Goal: Task Accomplishment & Management: Use online tool/utility

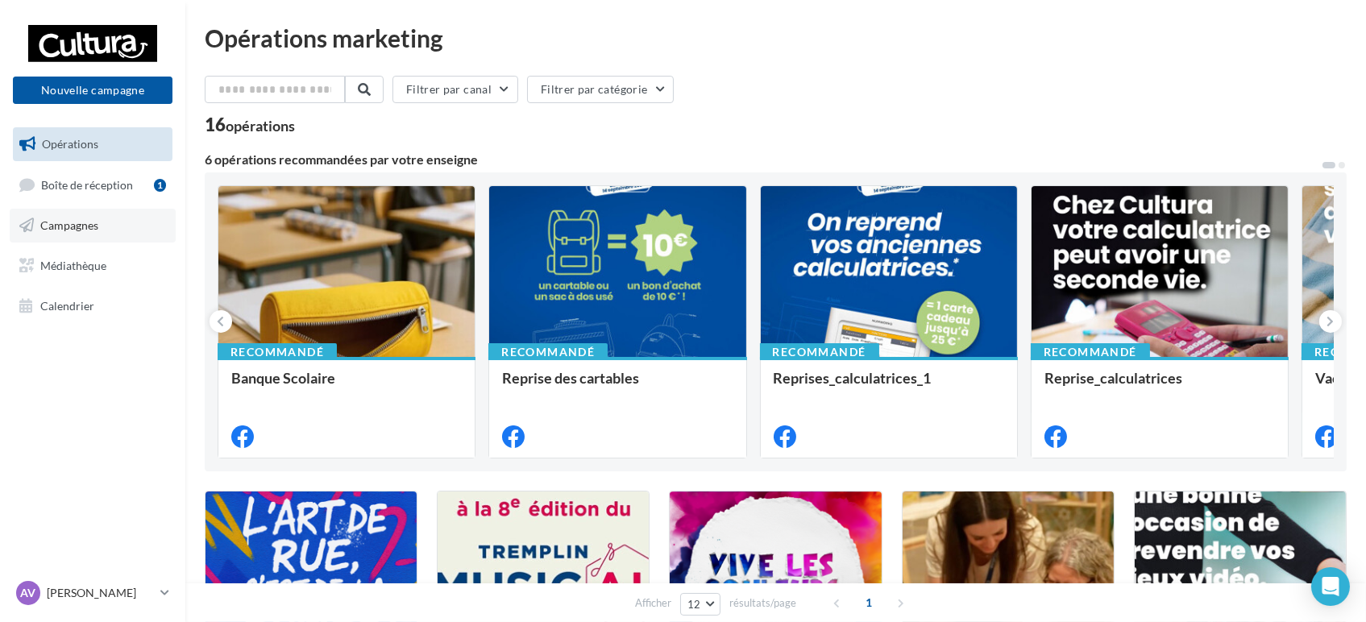
click at [117, 239] on link "Campagnes" at bounding box center [93, 226] width 166 height 34
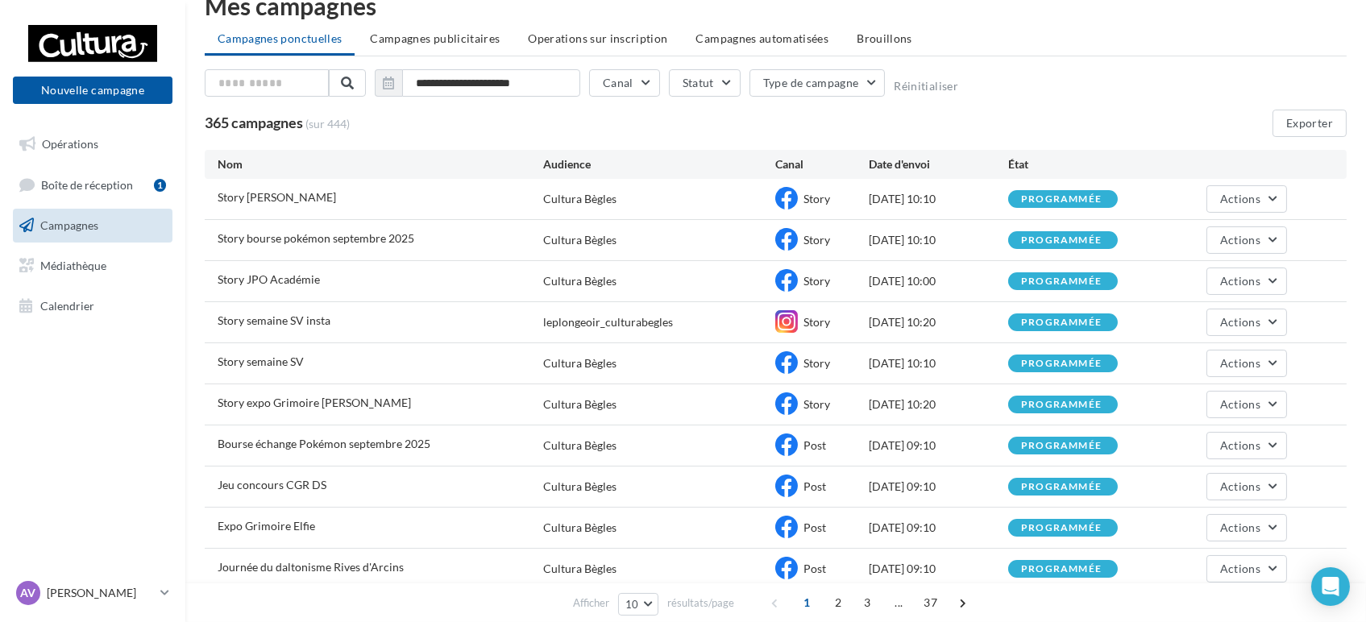
scroll to position [89, 0]
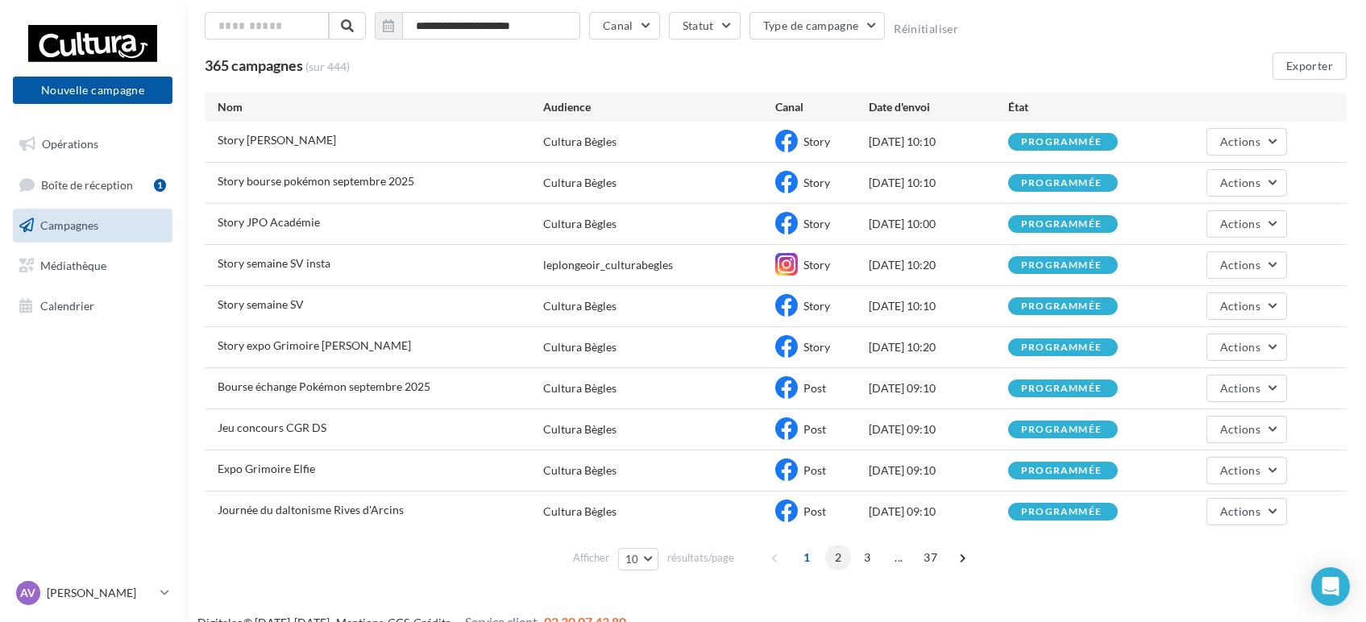
click at [837, 555] on span "2" at bounding box center [838, 558] width 26 height 26
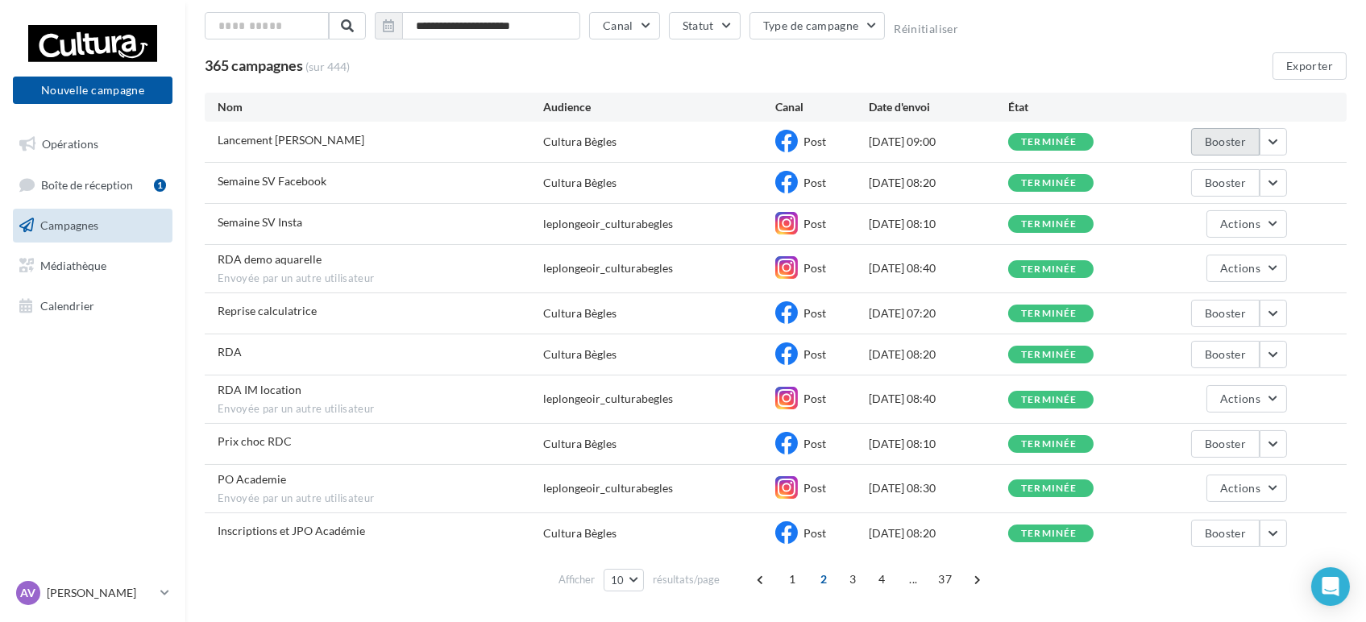
click at [1234, 135] on button "Booster" at bounding box center [1225, 141] width 69 height 27
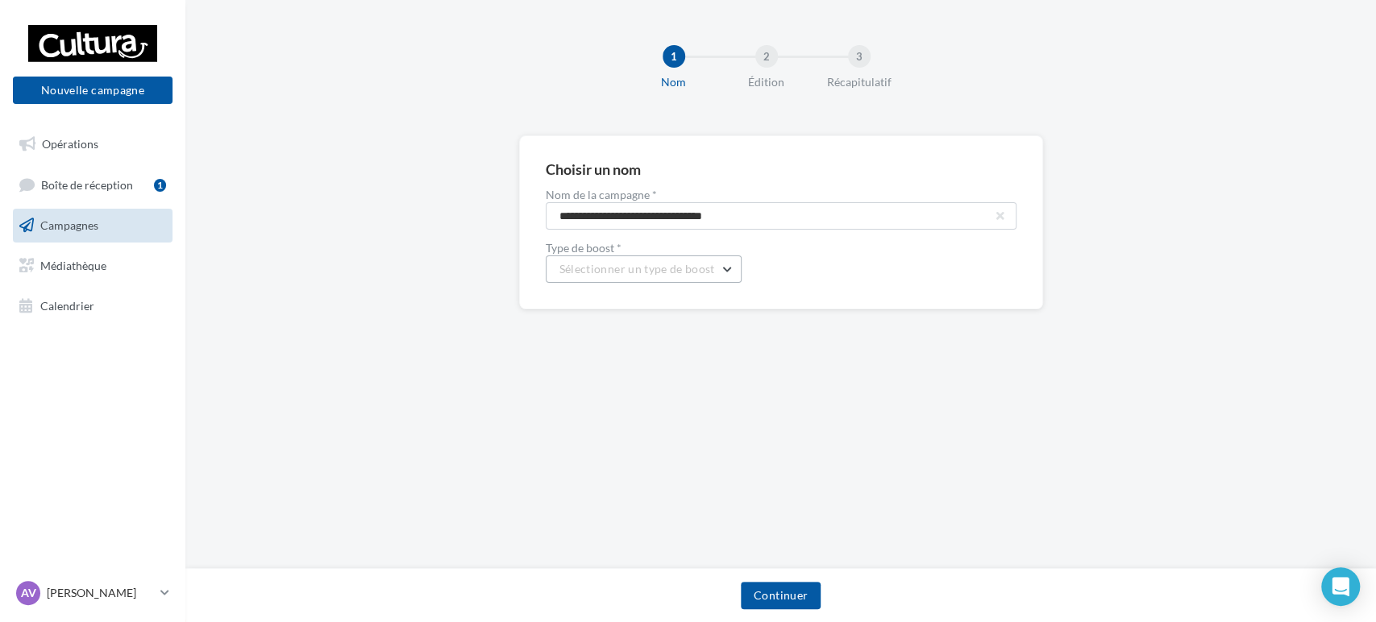
click at [729, 266] on button "Sélectionner un type de boost" at bounding box center [644, 269] width 196 height 27
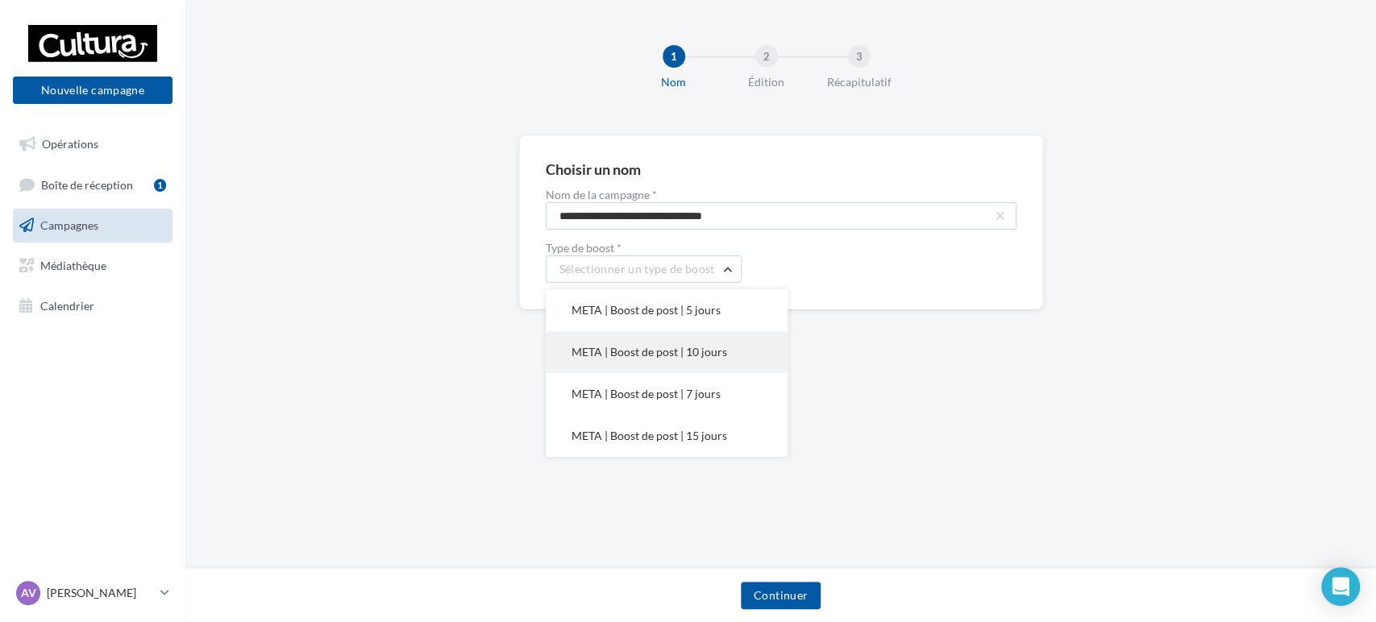
click at [692, 349] on span "META | Boost de post | 10 jours" at bounding box center [649, 352] width 156 height 14
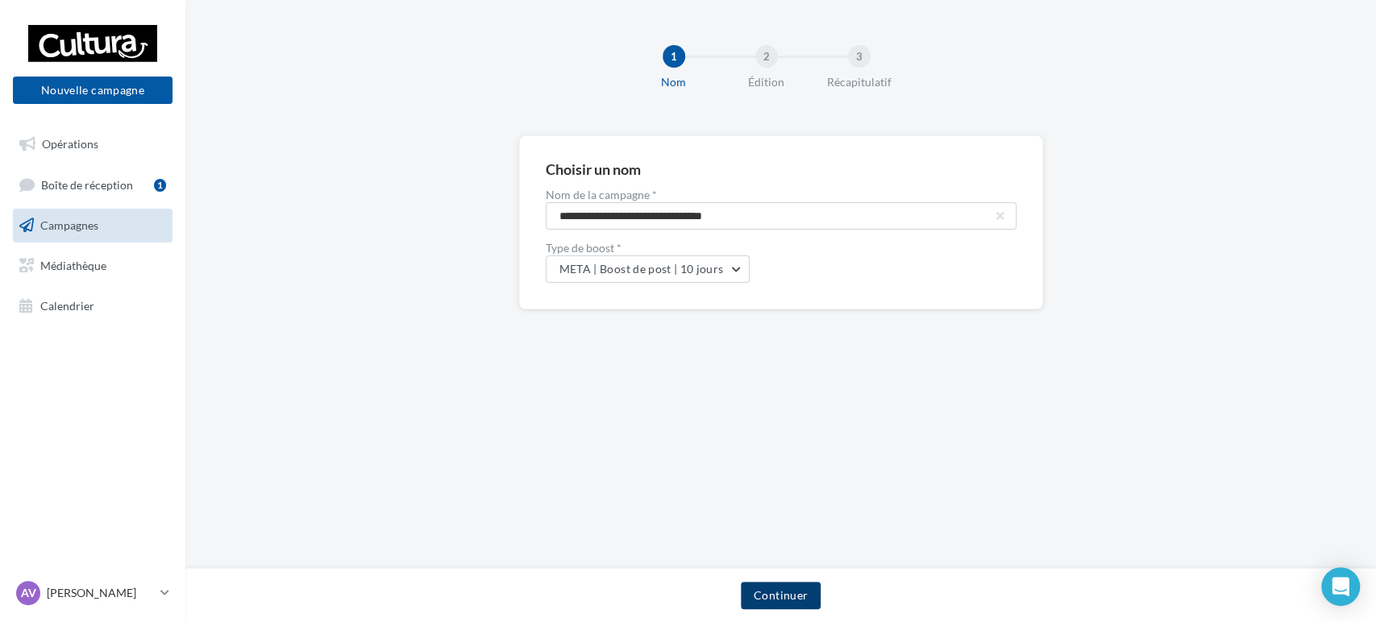
click at [765, 601] on button "Continuer" at bounding box center [781, 595] width 80 height 27
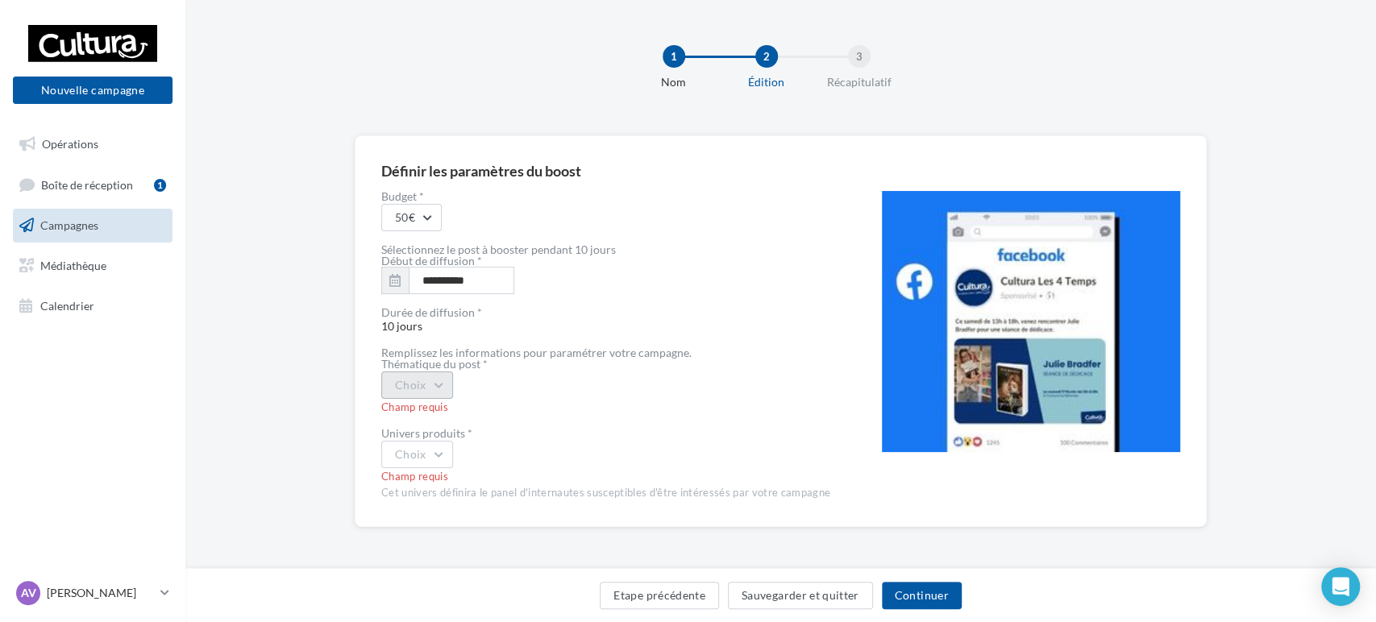
click at [438, 391] on button "Choix" at bounding box center [417, 385] width 72 height 27
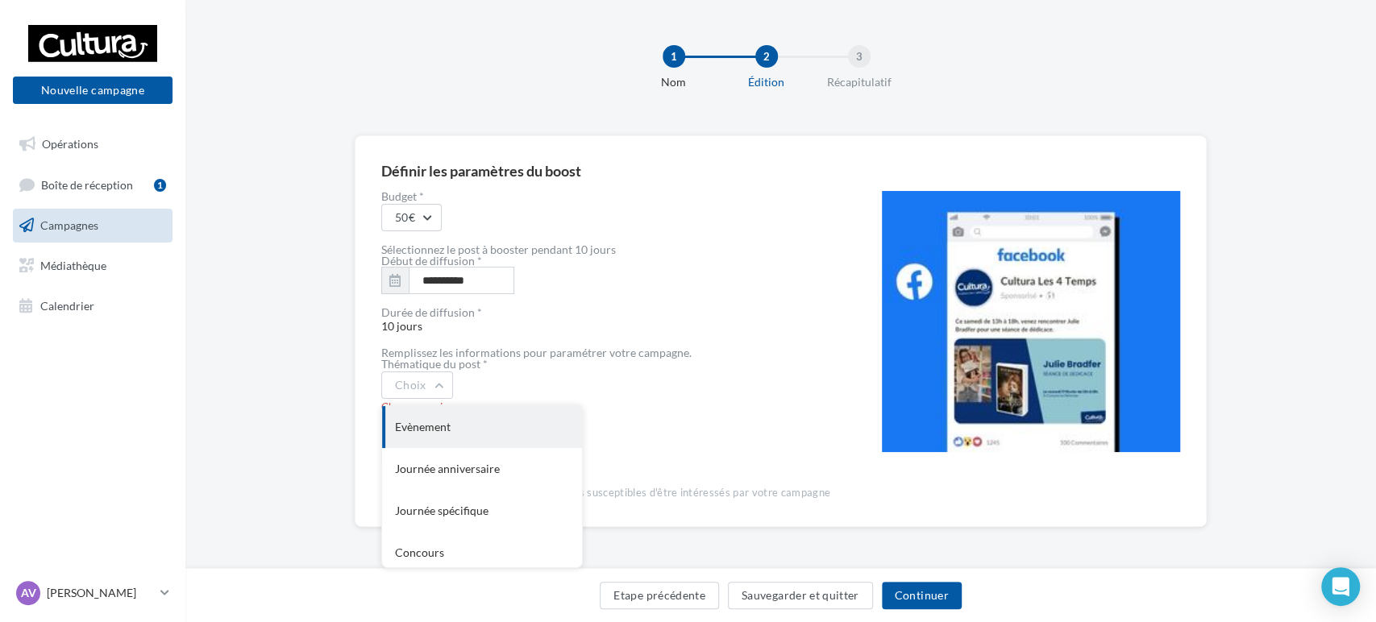
click at [443, 430] on div "Evènement" at bounding box center [482, 427] width 200 height 42
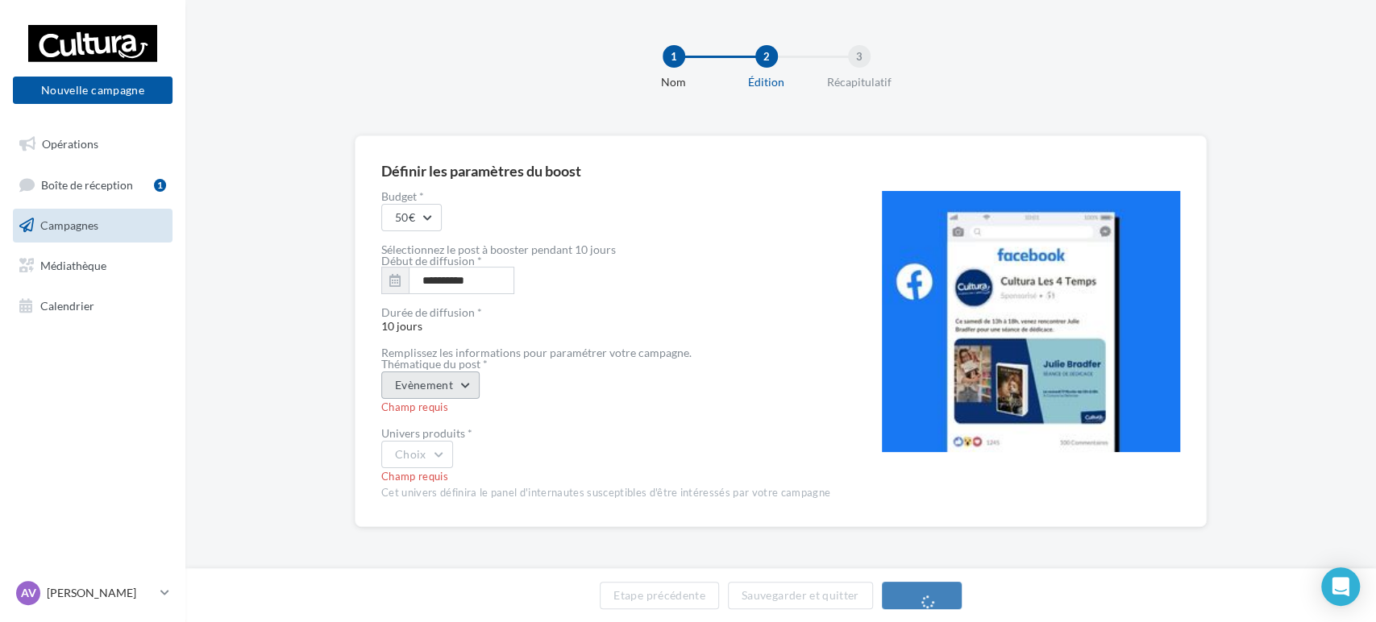
click at [464, 389] on button "Evènement" at bounding box center [430, 385] width 98 height 27
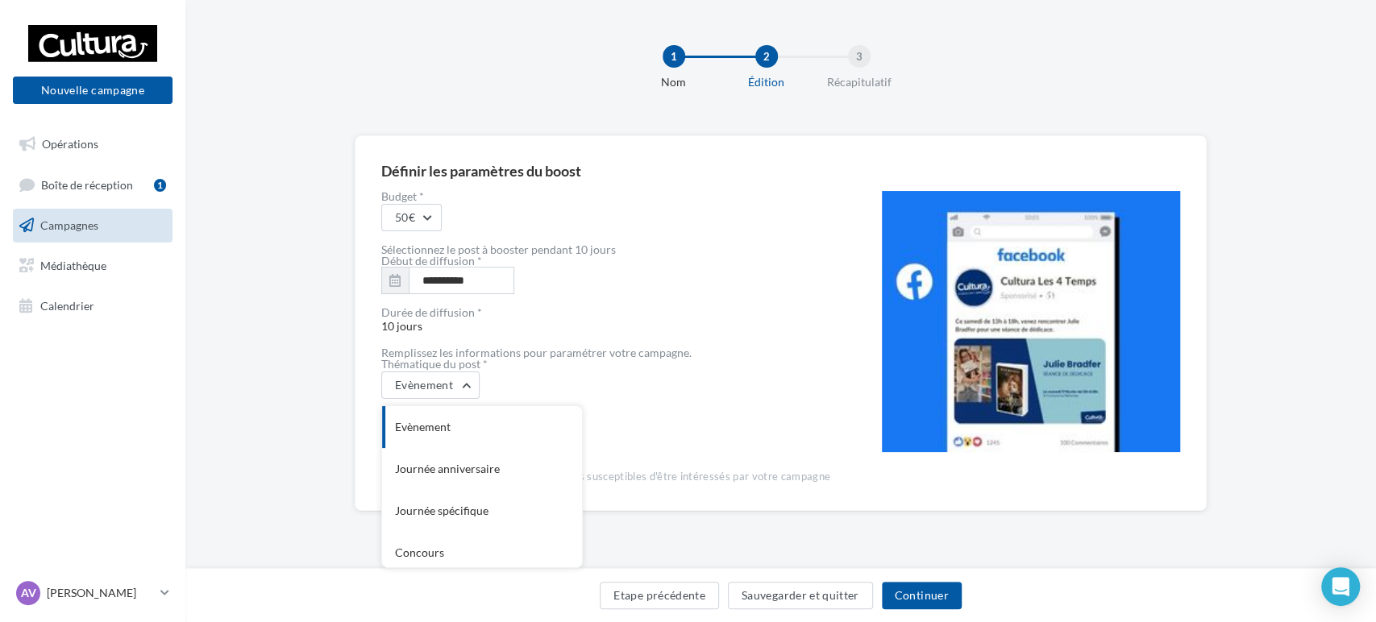
click at [699, 376] on div "Evènement Evènement Journée anniversaire Journée spécifique Concours Ouverture …" at bounding box center [605, 385] width 449 height 27
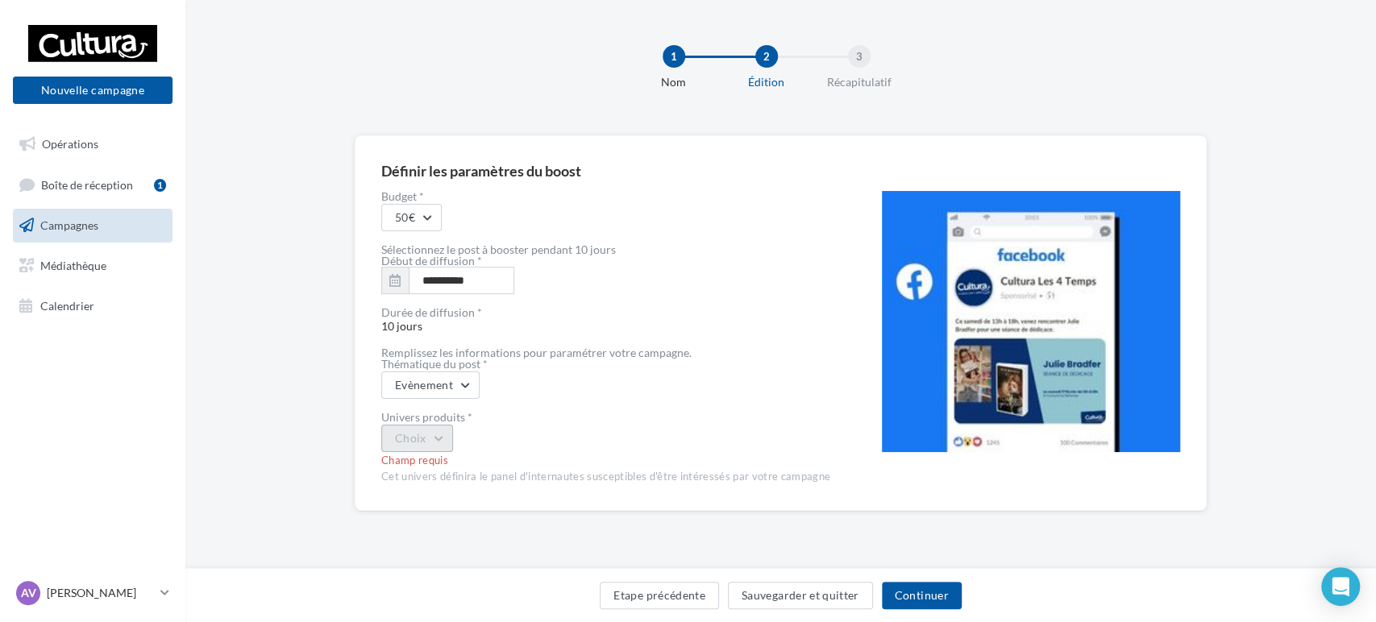
click at [441, 436] on button "Choix" at bounding box center [417, 438] width 72 height 27
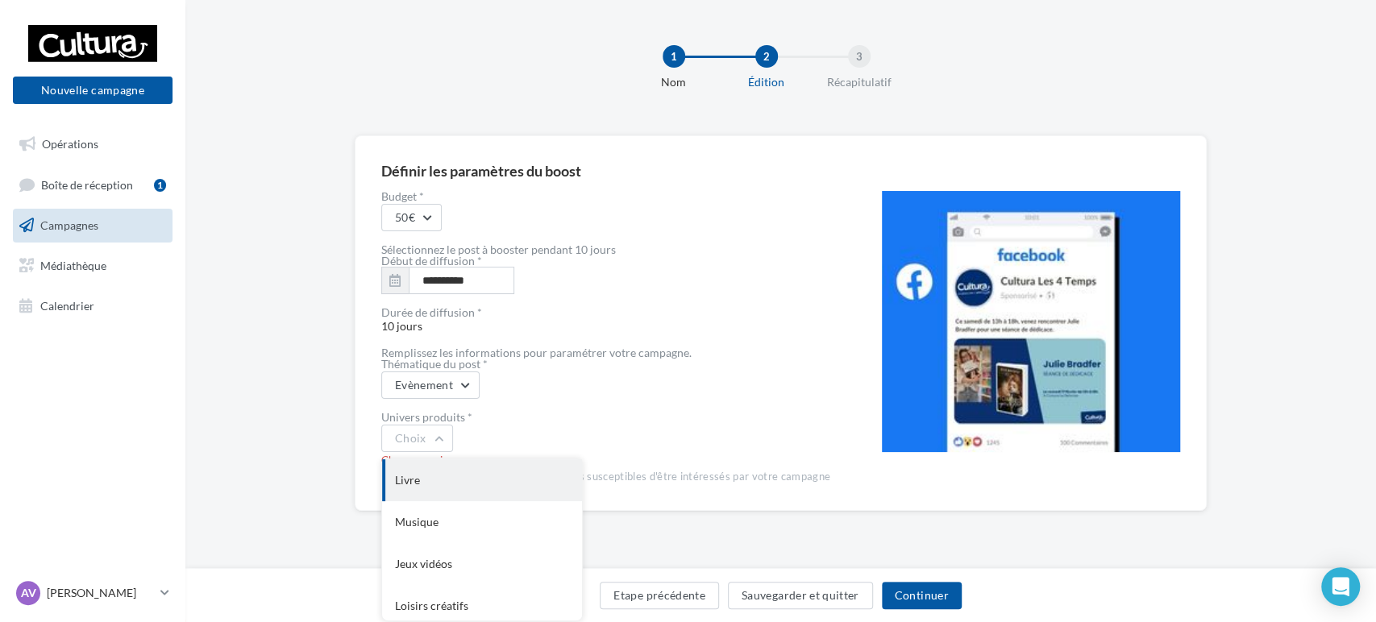
click at [415, 484] on div "Livre" at bounding box center [482, 480] width 200 height 42
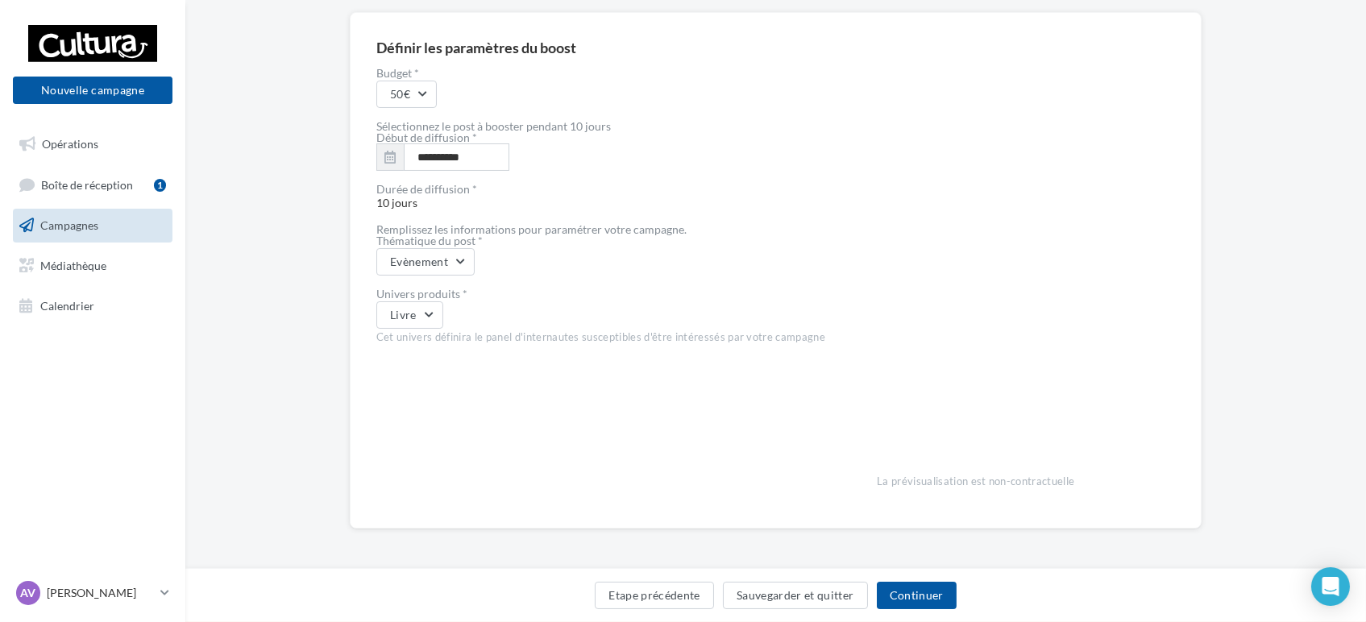
scroll to position [124, 0]
click at [941, 595] on button "Continuer" at bounding box center [917, 595] width 80 height 27
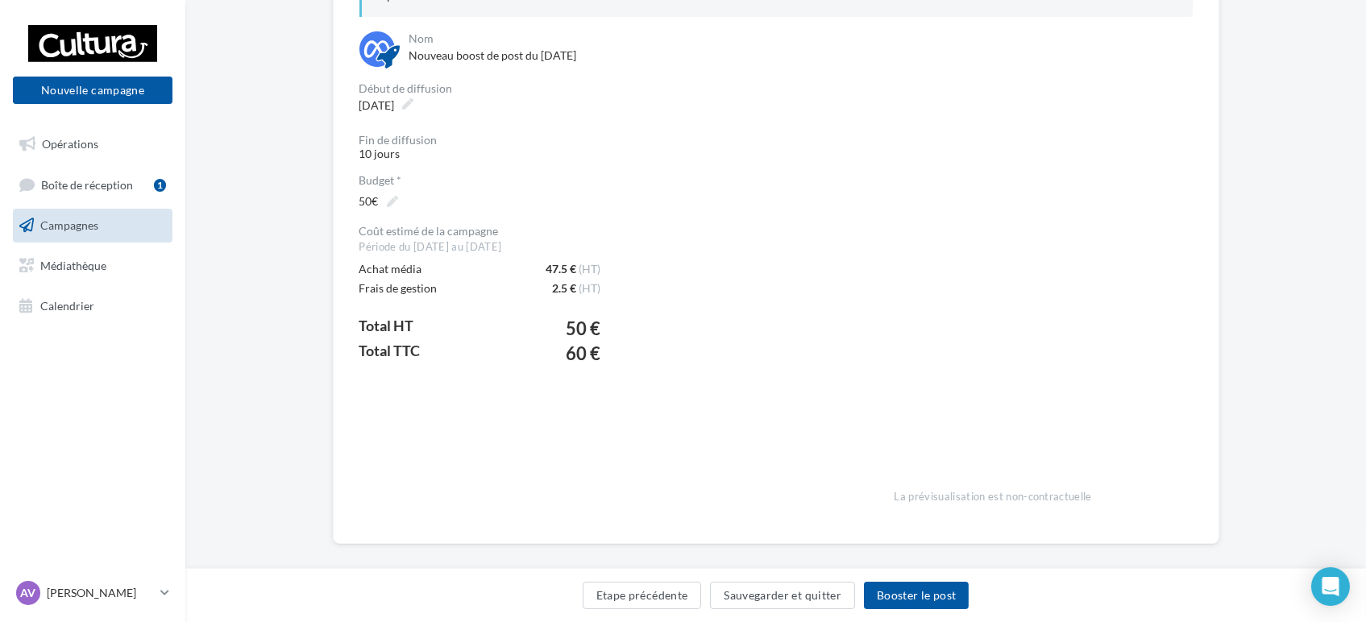
scroll to position [114, 0]
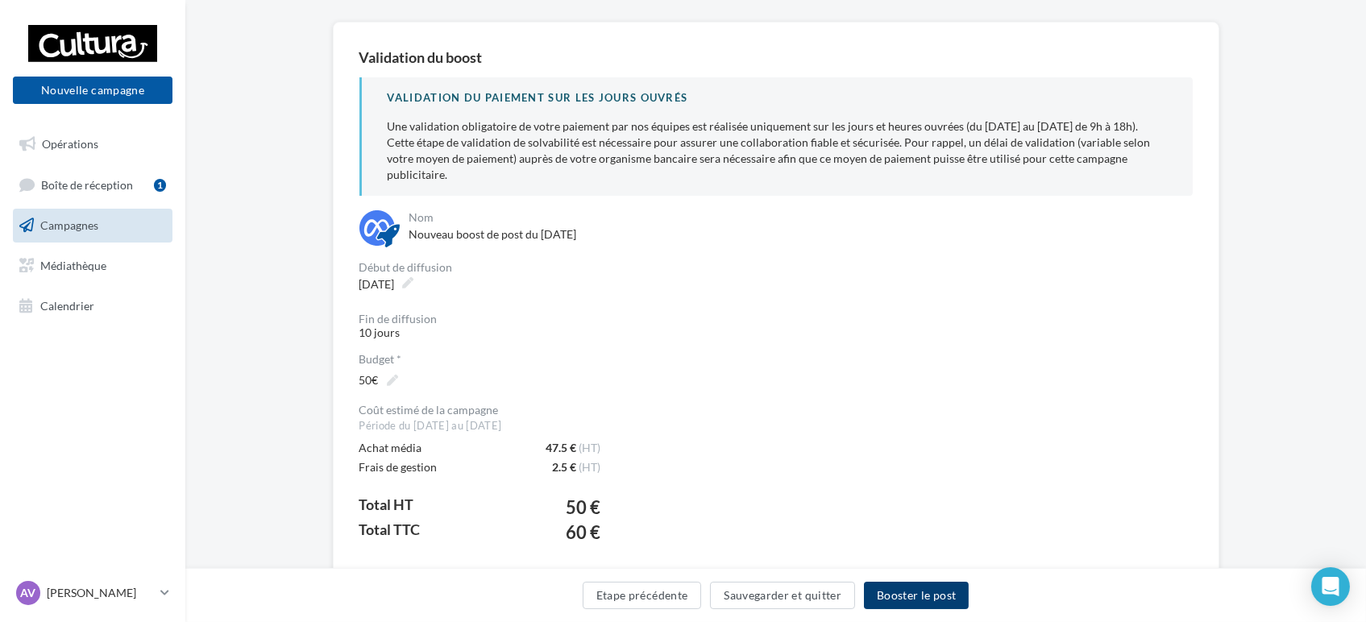
click at [903, 596] on button "Booster le post" at bounding box center [916, 595] width 105 height 27
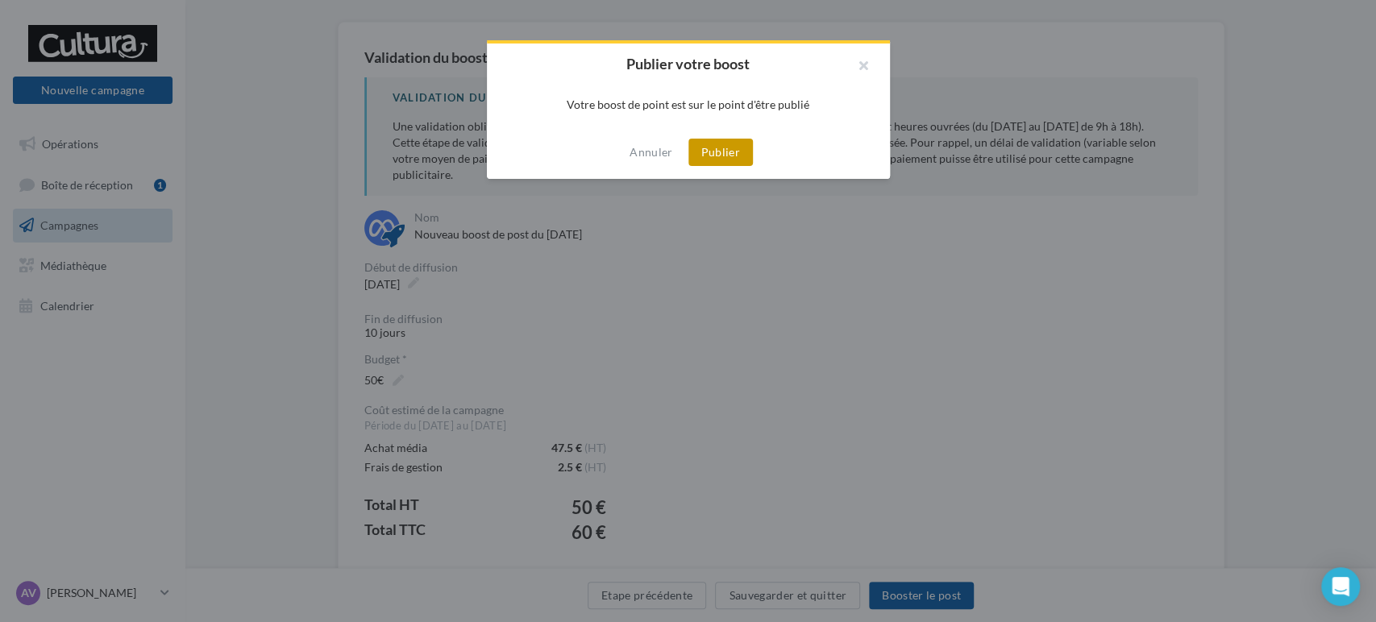
click at [733, 156] on button "Publier" at bounding box center [720, 152] width 64 height 27
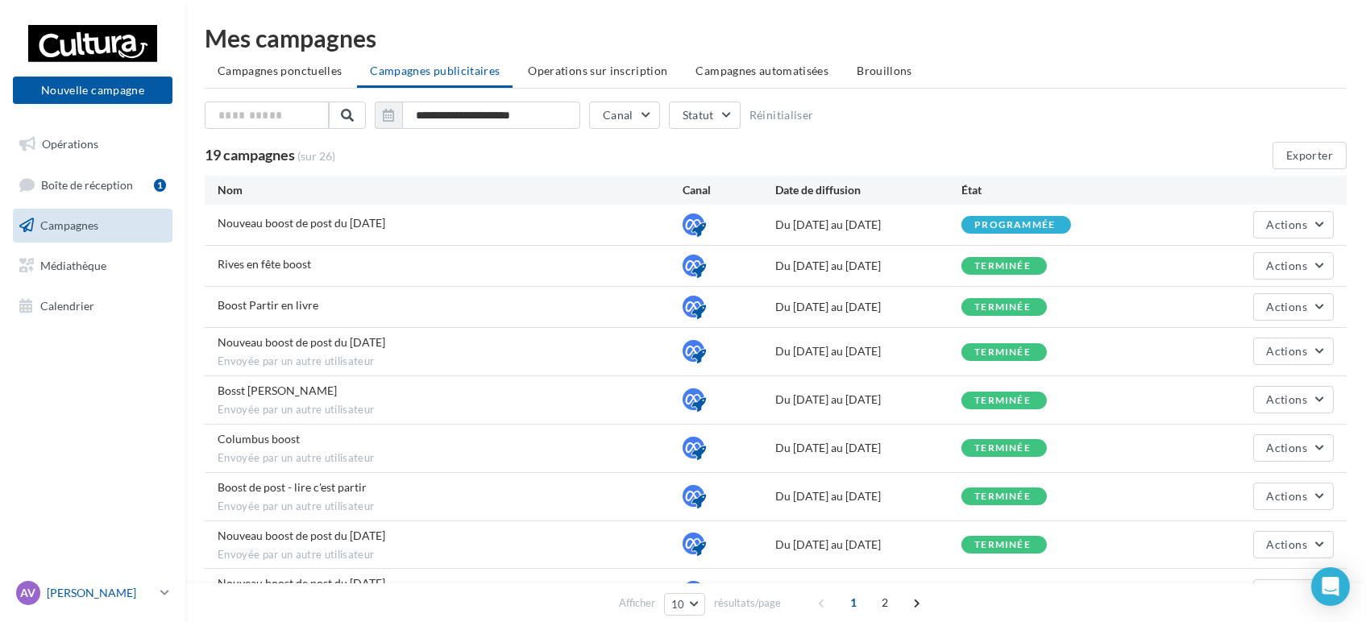
click at [157, 584] on link "AV Anne VALETTE a.valette@cultura.fr" at bounding box center [93, 593] width 160 height 31
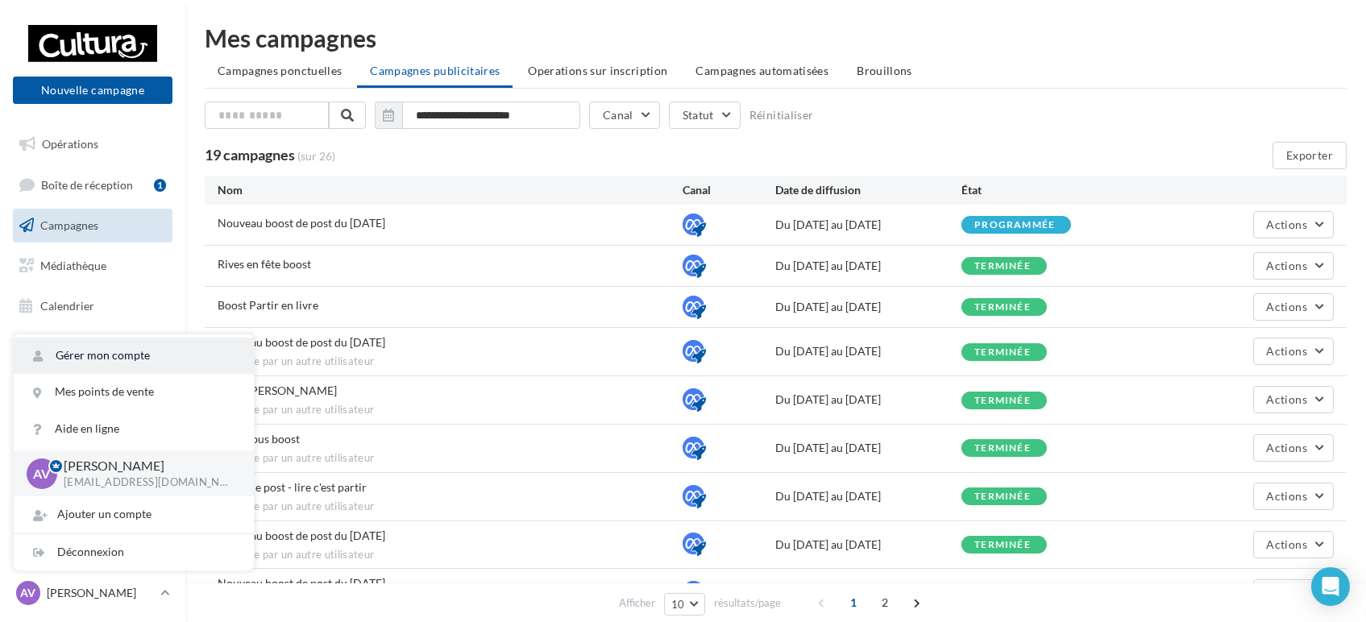
click at [118, 355] on link "Gérer mon compte" at bounding box center [134, 356] width 240 height 36
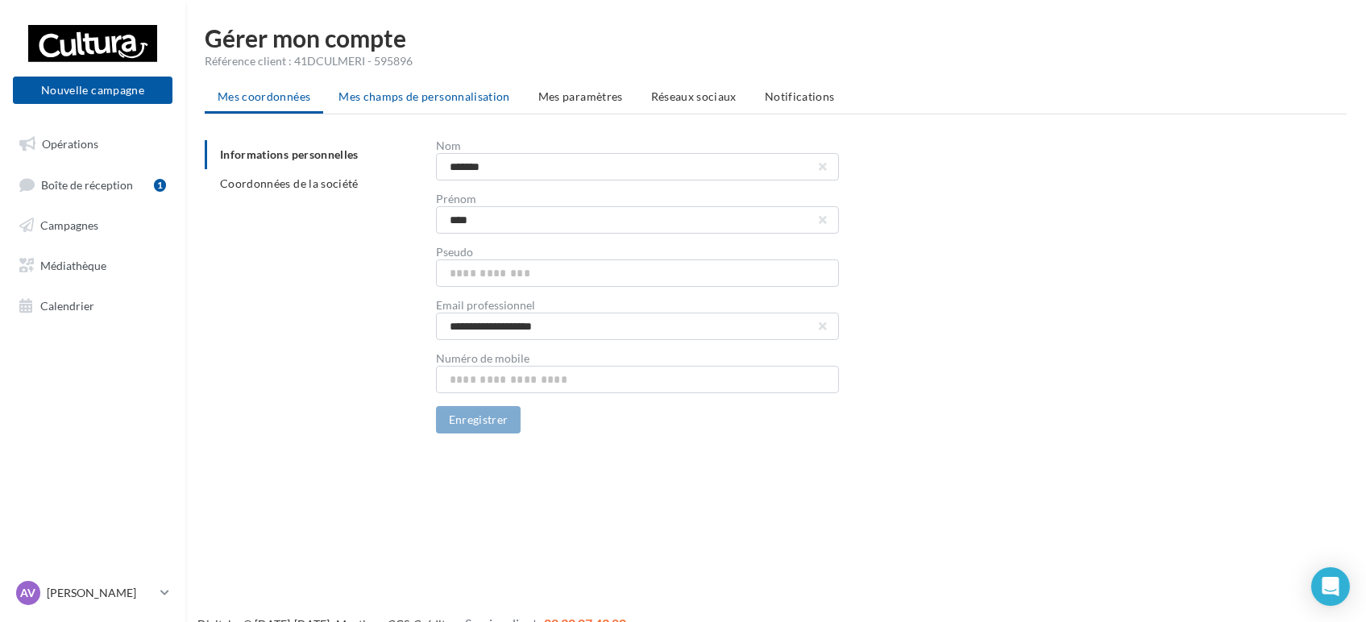
click at [430, 108] on li "Mes champs de personnalisation" at bounding box center [424, 96] width 197 height 29
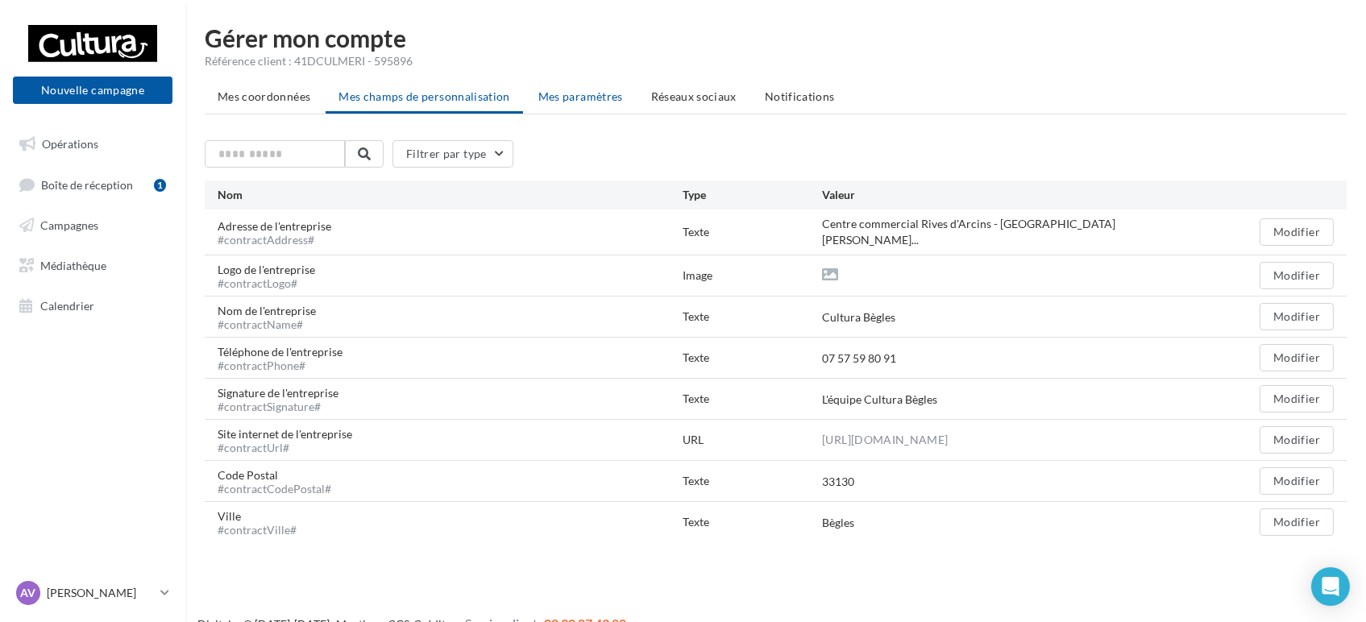
click at [600, 95] on span "Mes paramètres" at bounding box center [580, 96] width 85 height 14
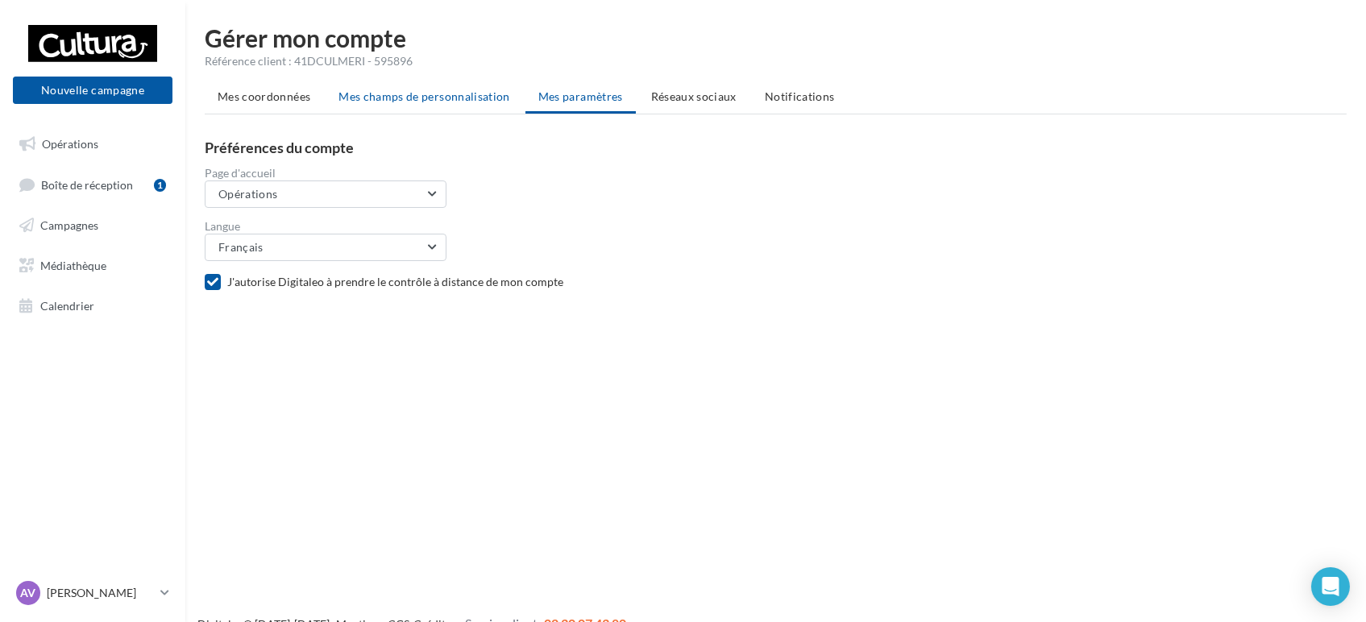
click at [473, 94] on span "Mes champs de personnalisation" at bounding box center [425, 96] width 172 height 14
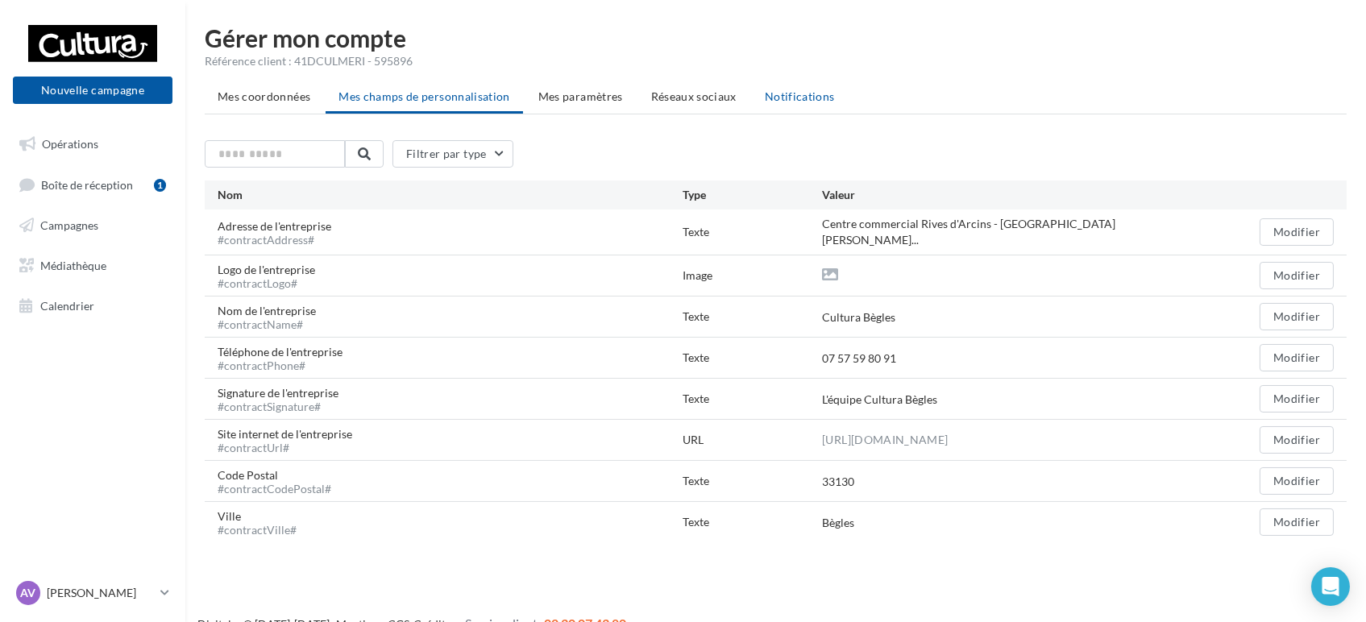
click at [793, 96] on span "Notifications" at bounding box center [800, 96] width 70 height 14
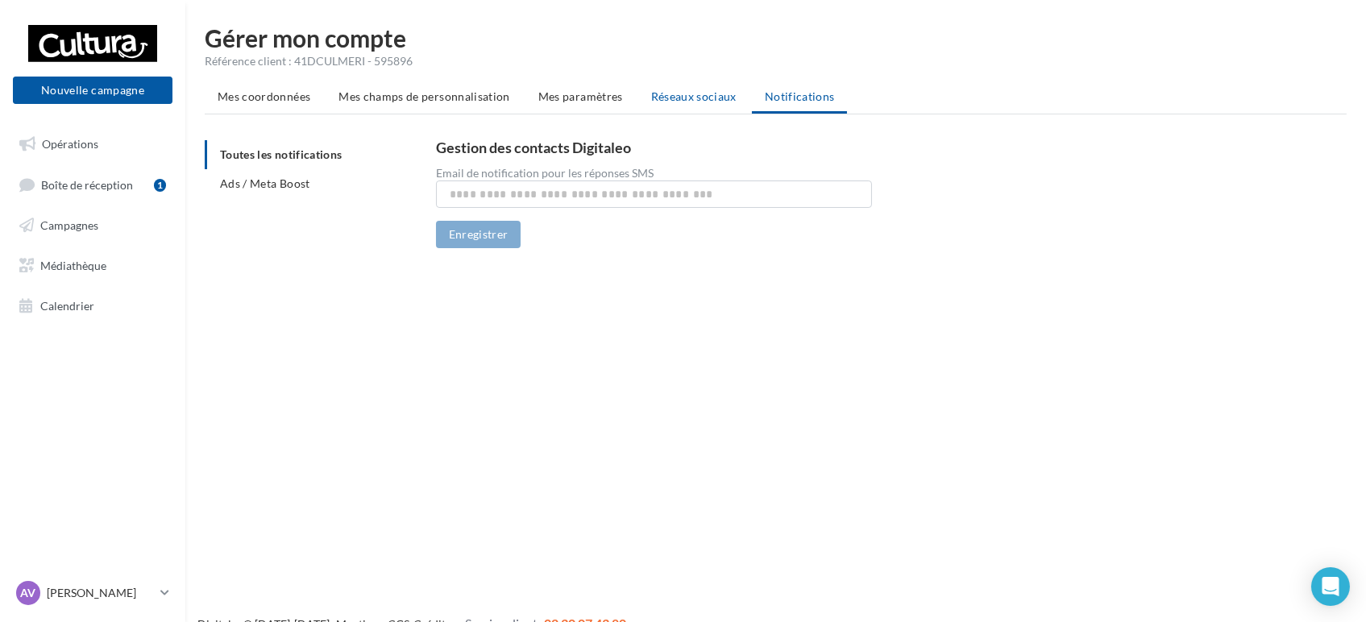
click at [670, 101] on span "Réseaux sociaux" at bounding box center [693, 96] width 85 height 14
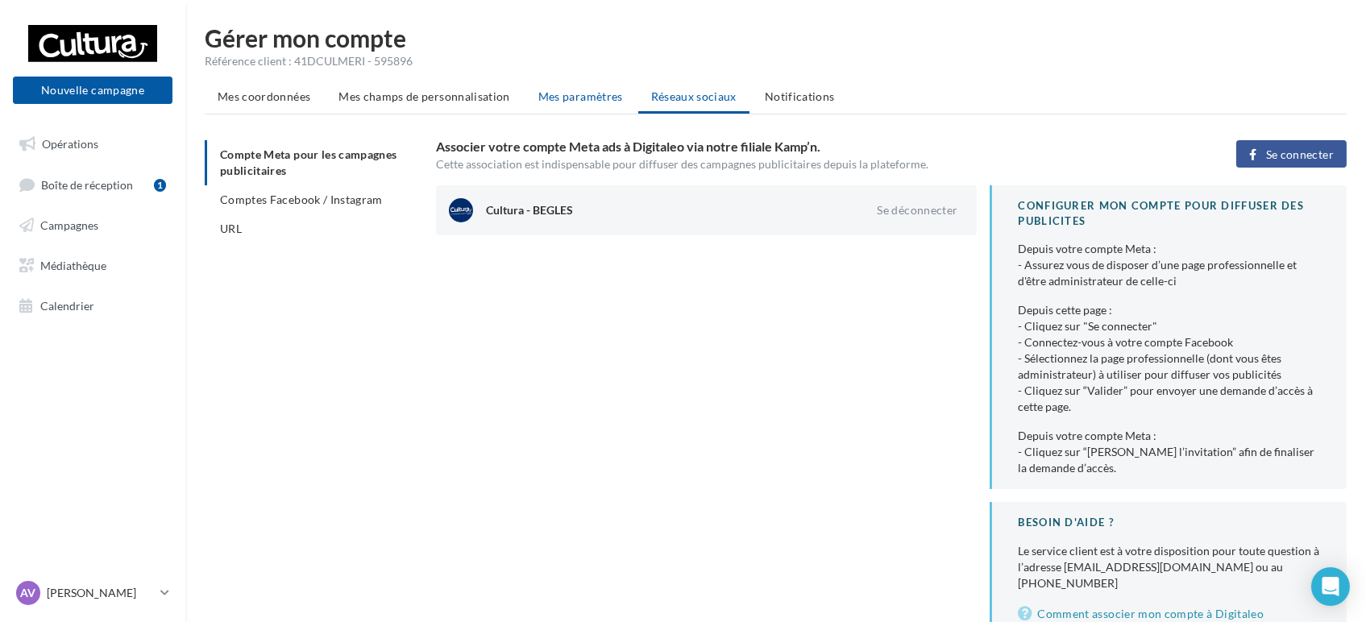
click at [544, 97] on span "Mes paramètres" at bounding box center [580, 96] width 85 height 14
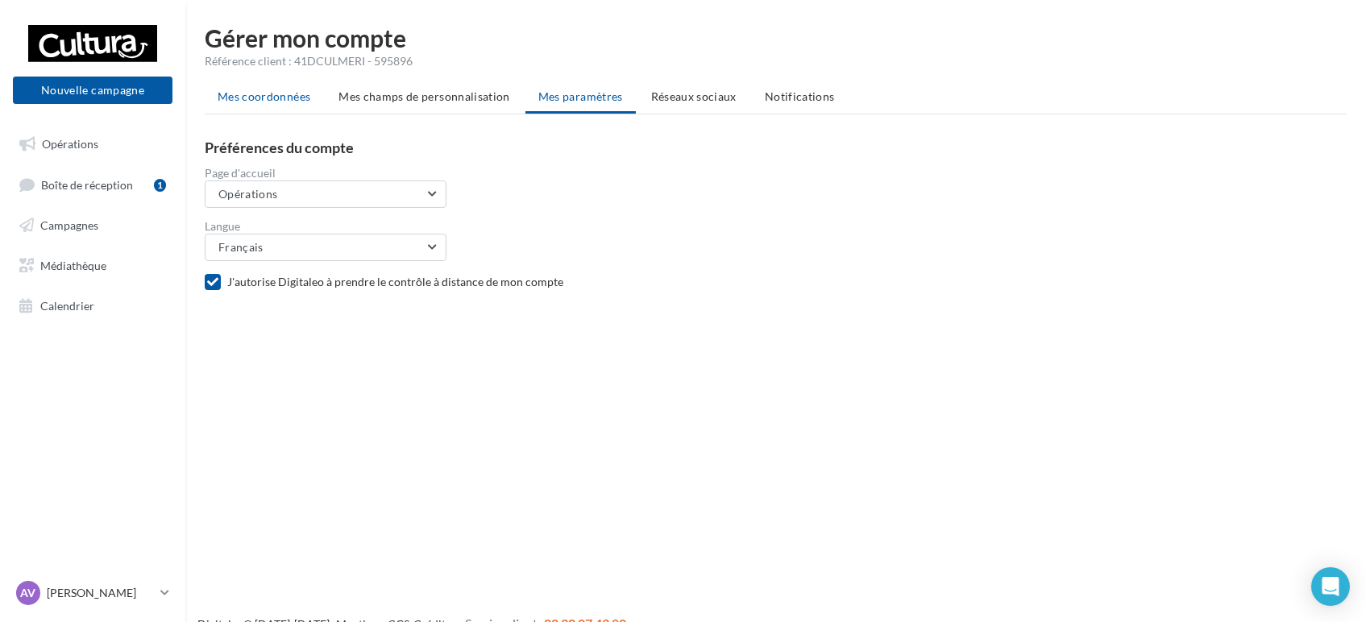
click at [284, 96] on span "Mes coordonnées" at bounding box center [264, 96] width 93 height 14
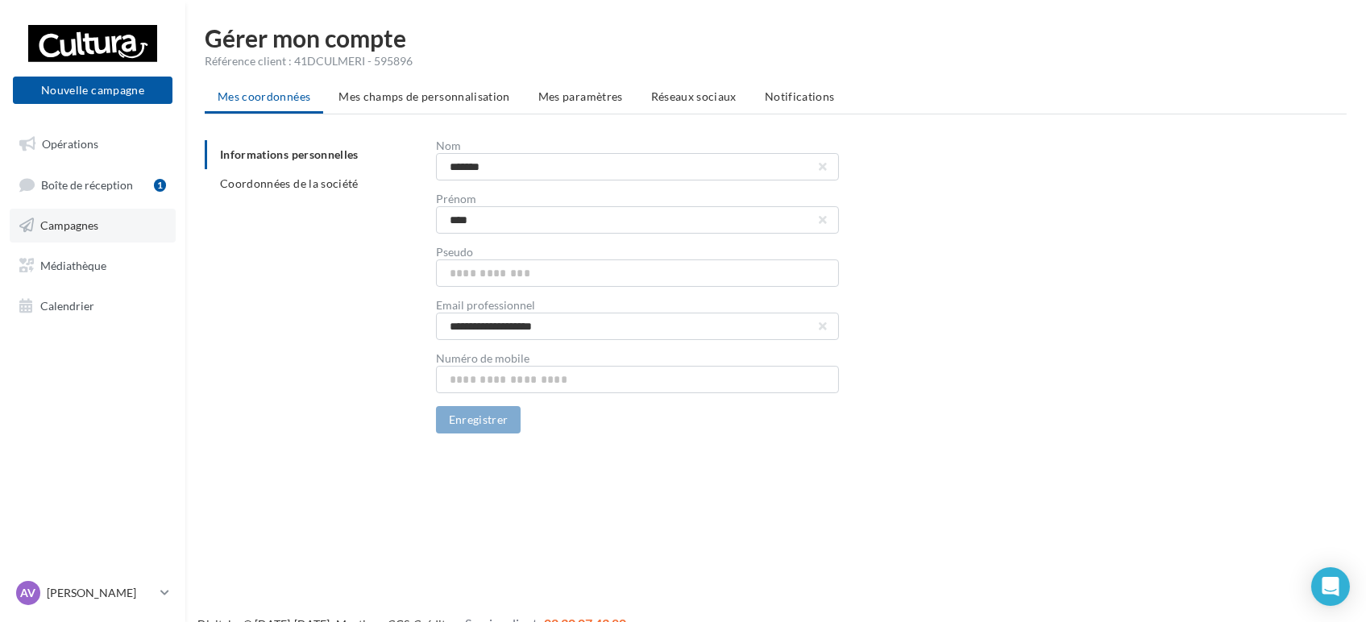
click at [51, 225] on span "Campagnes" at bounding box center [69, 225] width 58 height 14
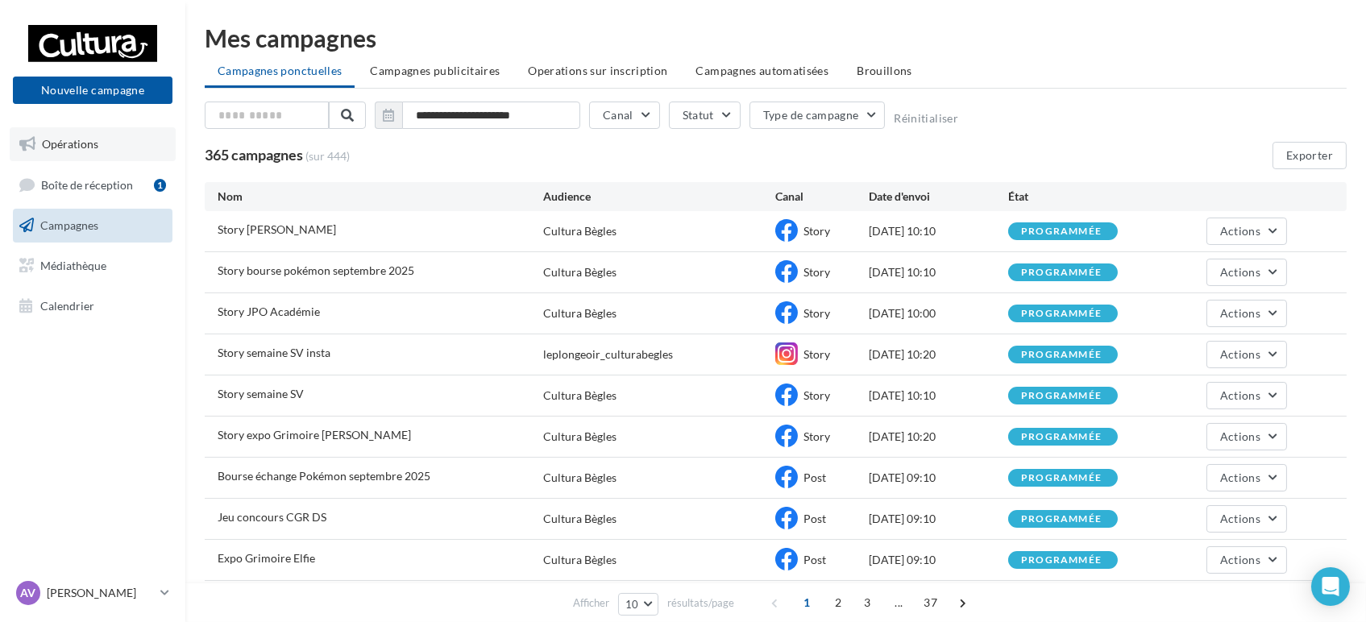
click at [99, 146] on link "Opérations" at bounding box center [93, 144] width 166 height 34
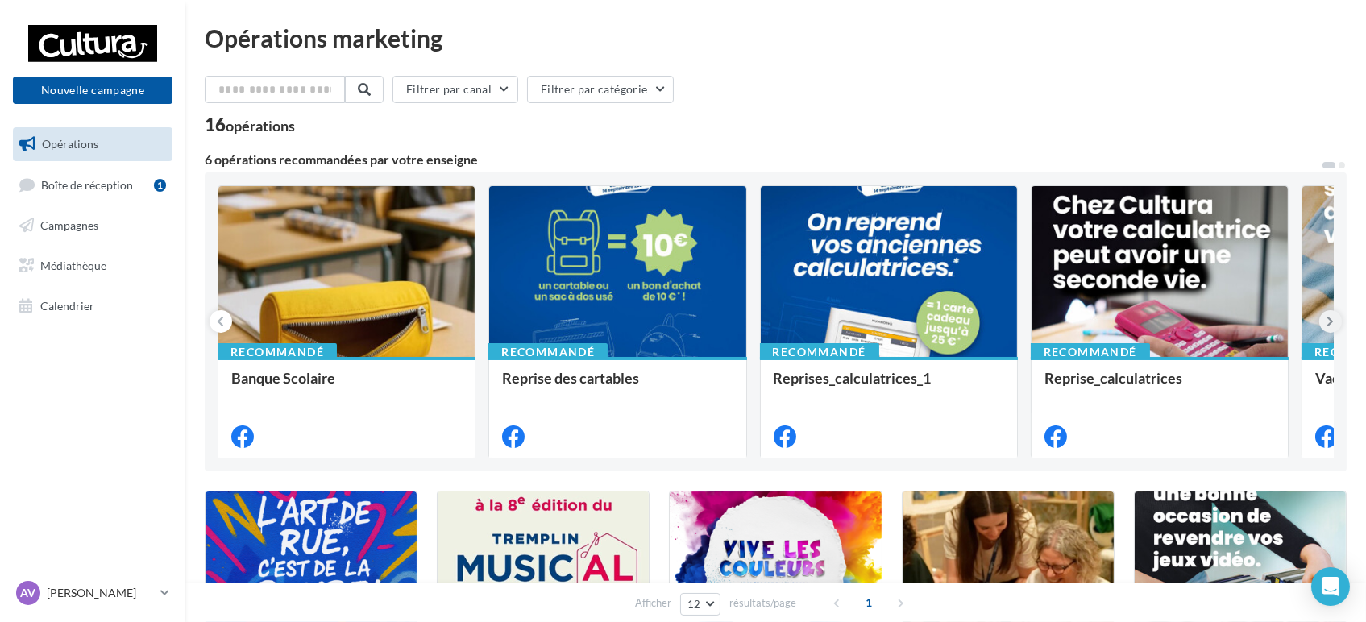
click at [1336, 323] on button at bounding box center [1330, 321] width 23 height 23
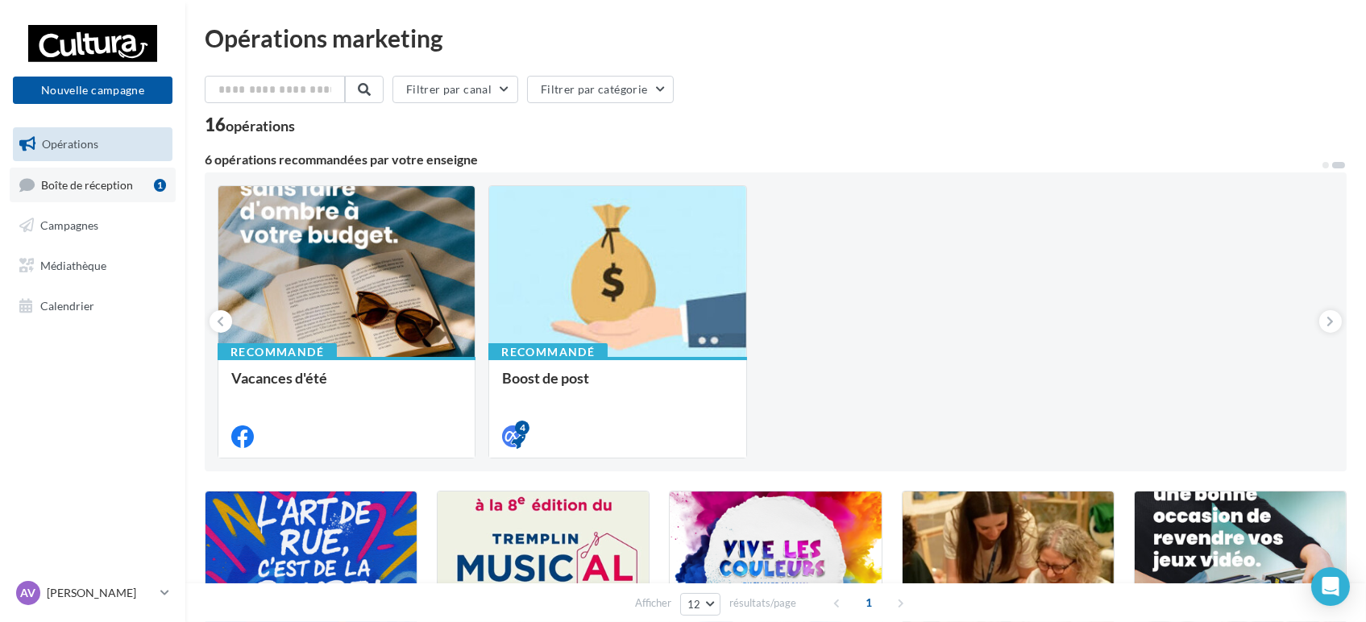
click at [100, 168] on link "Boîte de réception 1" at bounding box center [93, 185] width 166 height 35
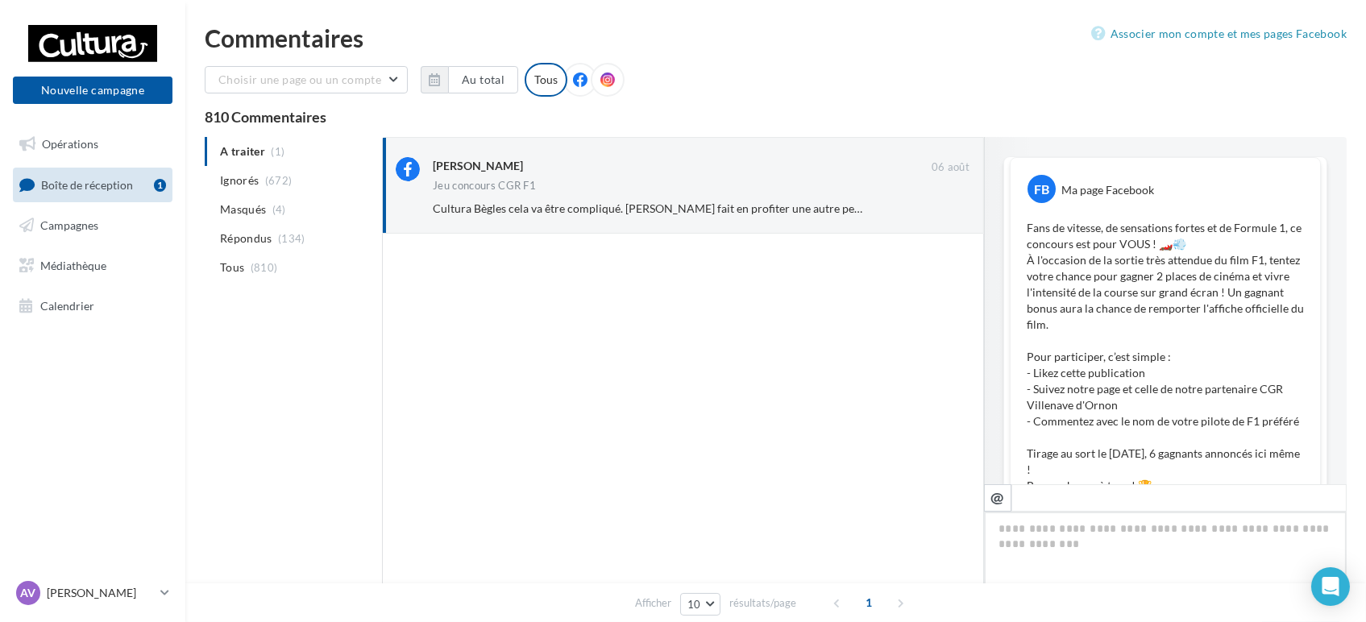
scroll to position [796, 0]
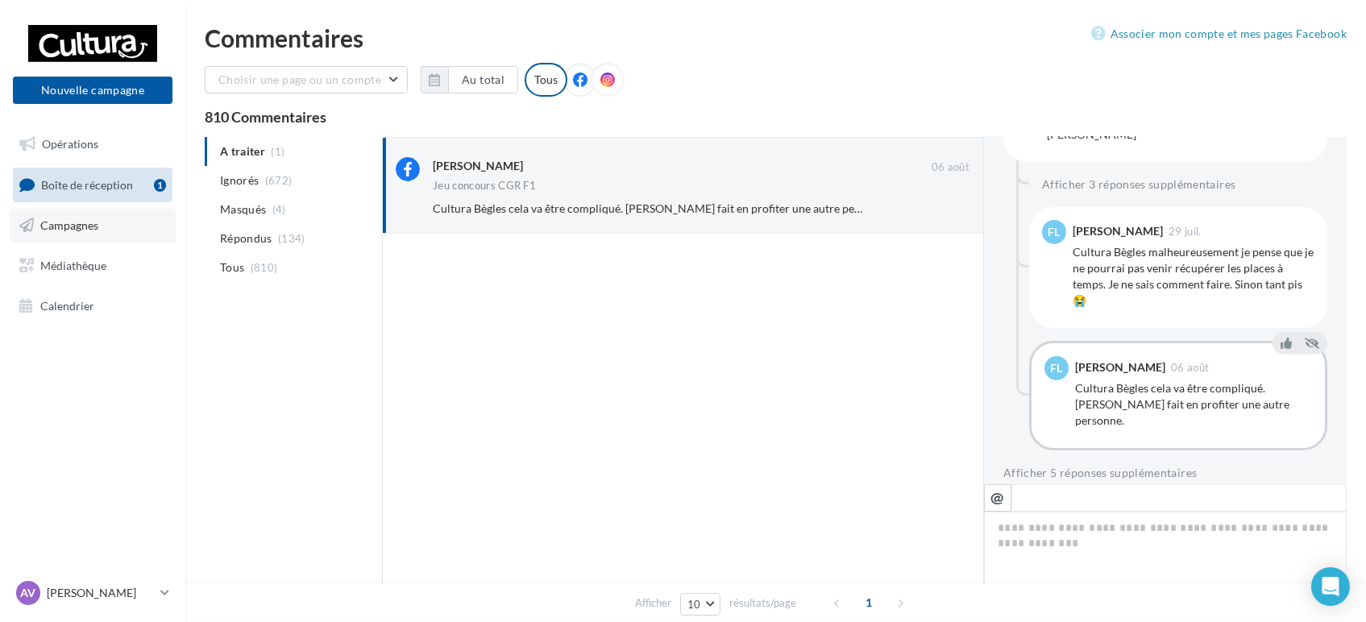
click at [75, 214] on link "Campagnes" at bounding box center [93, 226] width 166 height 34
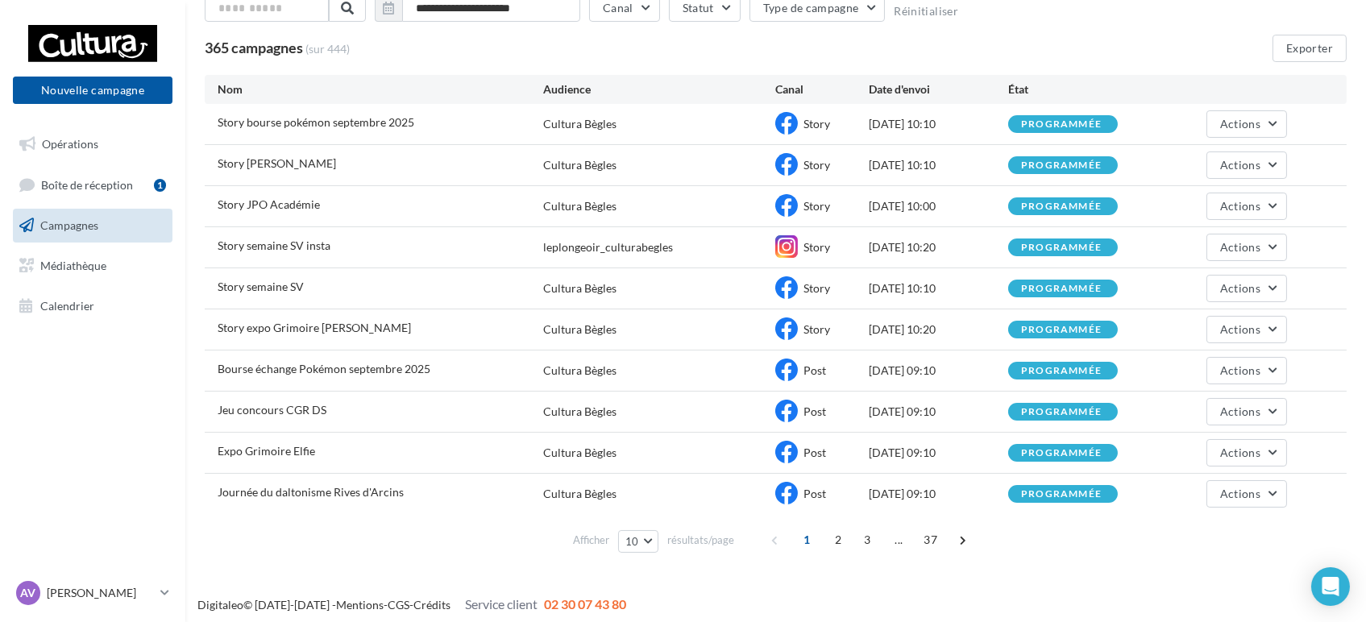
scroll to position [112, 0]
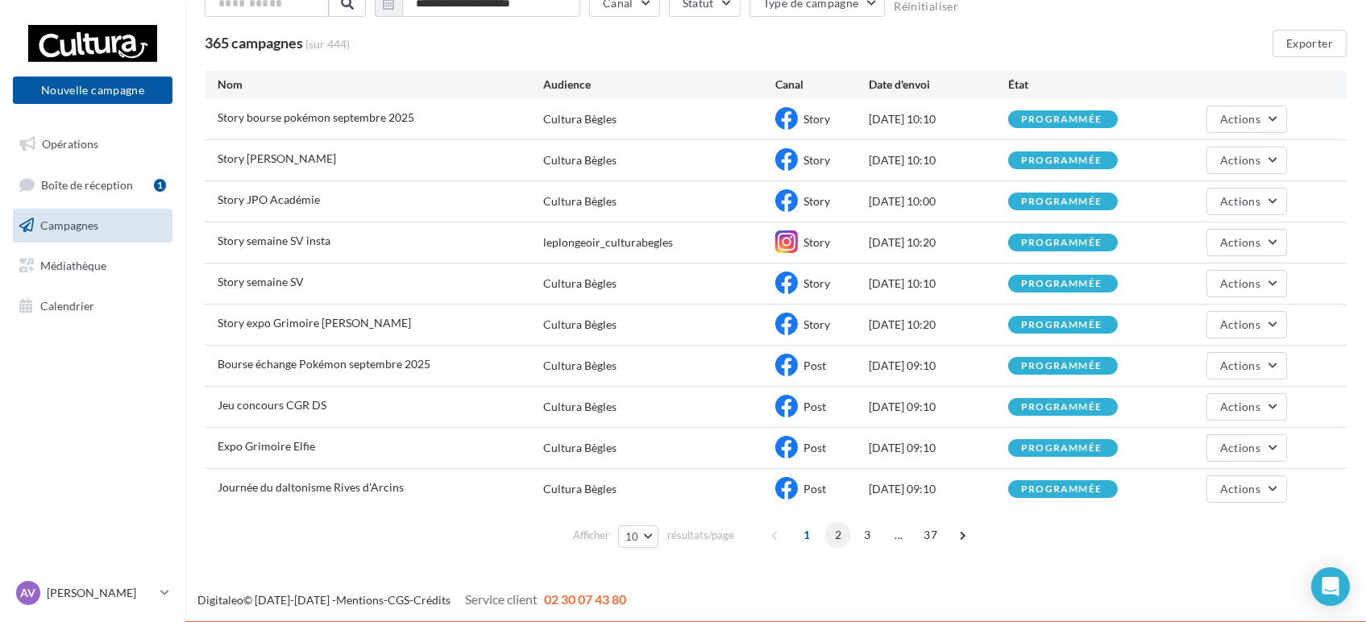
click at [834, 534] on span "2" at bounding box center [838, 535] width 26 height 26
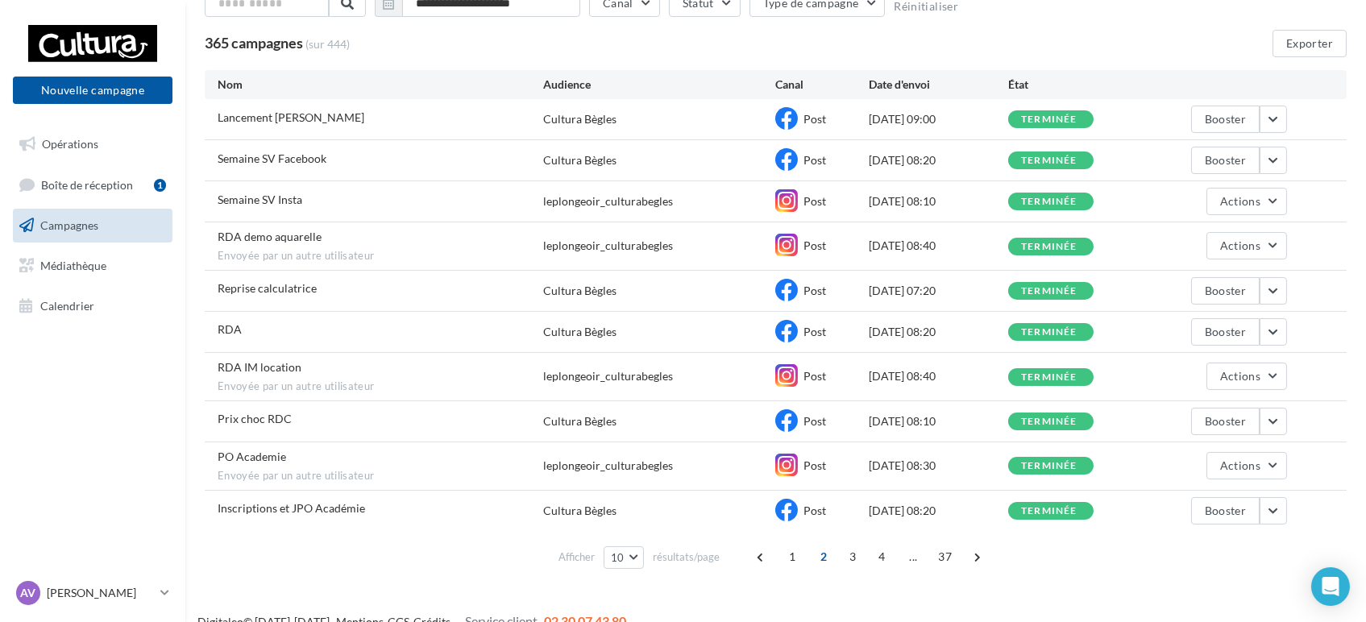
click at [821, 559] on span "2" at bounding box center [824, 557] width 26 height 26
click at [858, 555] on span "3" at bounding box center [853, 557] width 26 height 26
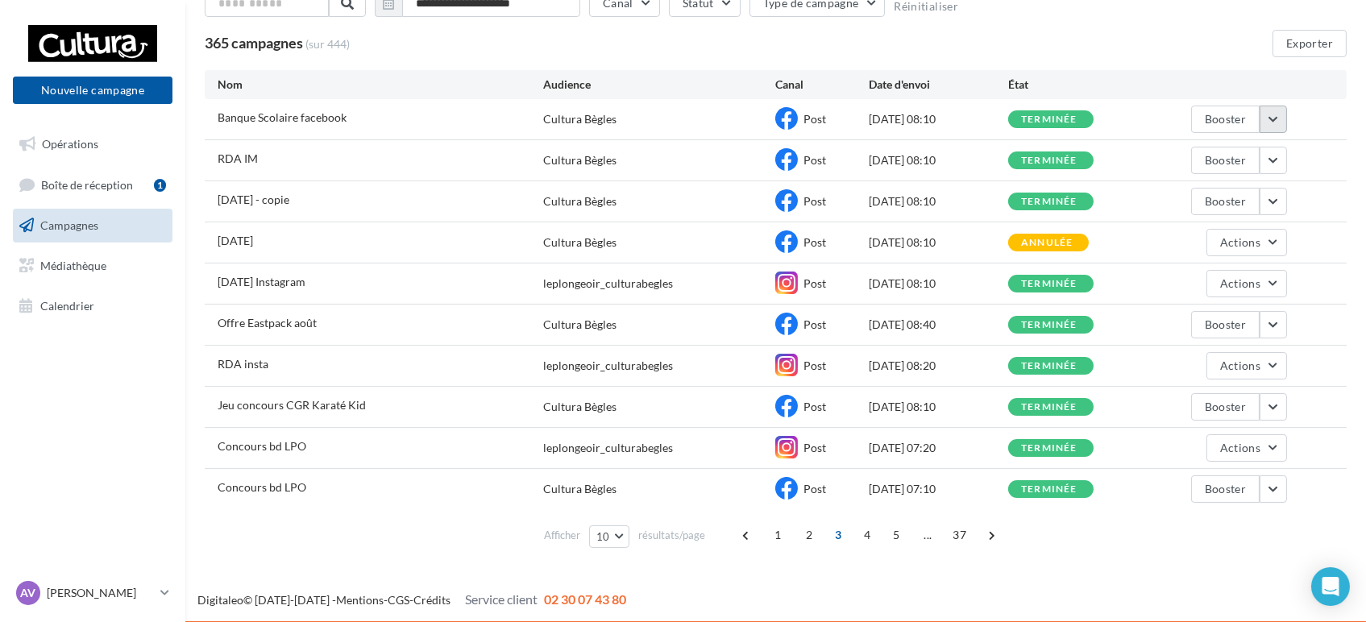
click at [1269, 123] on button "button" at bounding box center [1273, 119] width 27 height 27
drag, startPoint x: 1203, startPoint y: 153, endPoint x: 1192, endPoint y: 153, distance: 10.5
click at [1202, 153] on button "Voir les résultats" at bounding box center [1206, 157] width 161 height 42
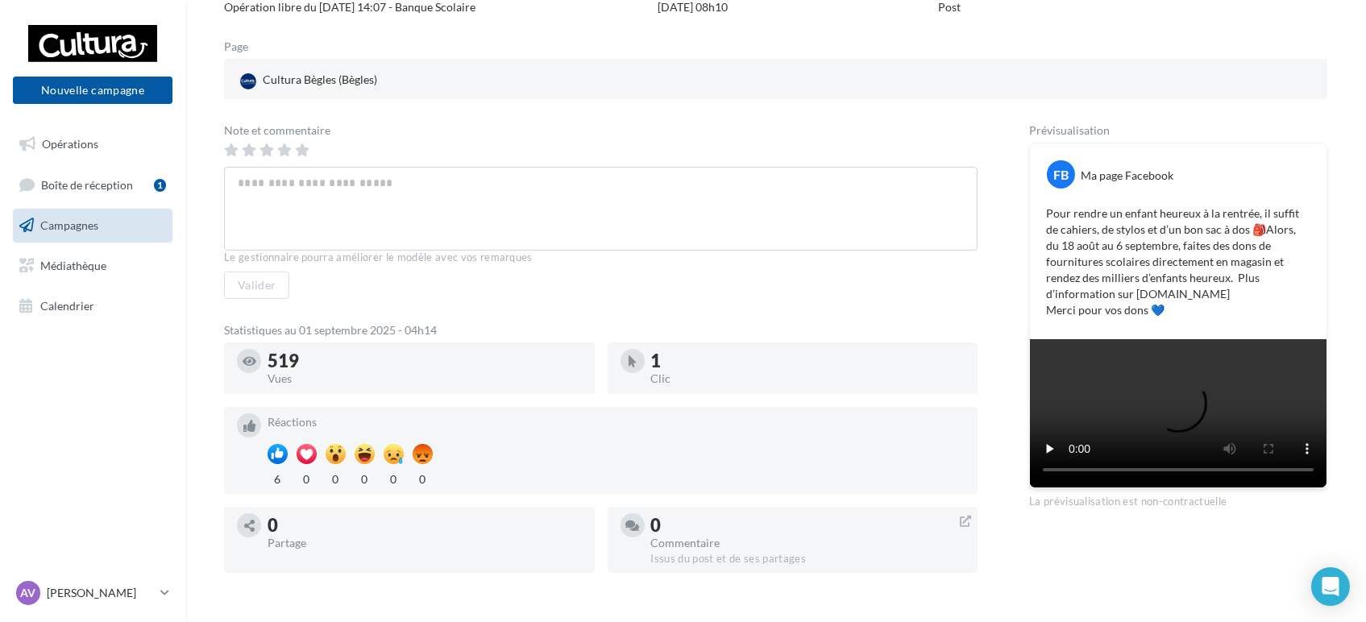
scroll to position [179, 0]
click at [79, 268] on span "Médiathèque" at bounding box center [73, 266] width 66 height 14
